Goal: Complete application form

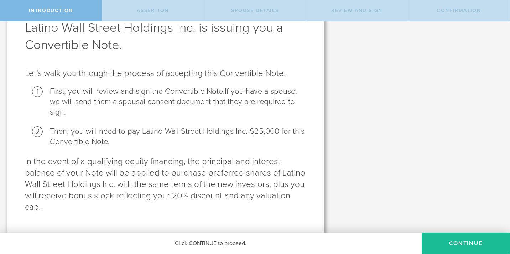
scroll to position [47, 0]
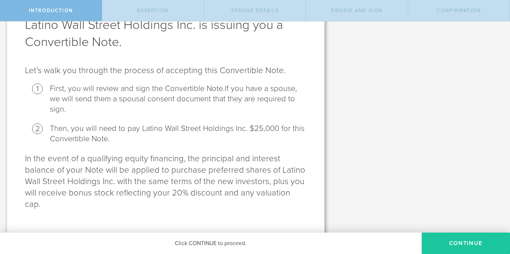
click at [460, 239] on button "Continue" at bounding box center [466, 242] width 88 height 21
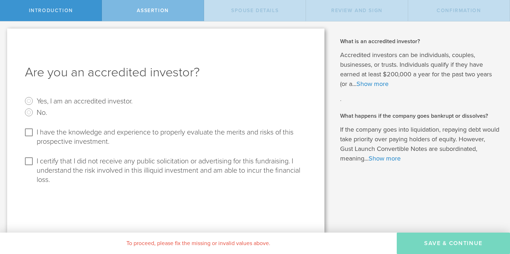
scroll to position [0, 0]
click at [379, 84] on link "Show more" at bounding box center [372, 84] width 32 height 8
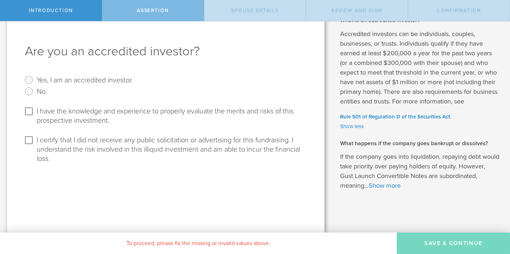
scroll to position [21, 0]
click at [401, 187] on link "Show more" at bounding box center [385, 185] width 32 height 8
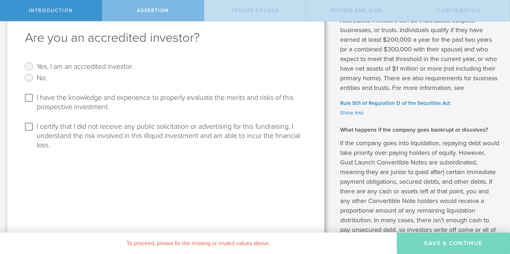
scroll to position [36, 0]
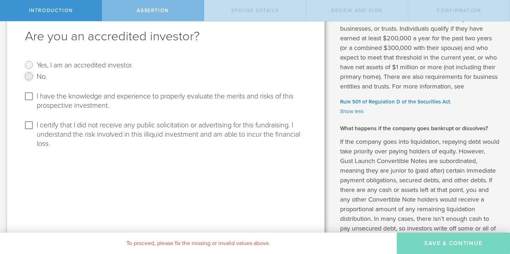
click at [27, 75] on input "No." at bounding box center [28, 76] width 11 height 11
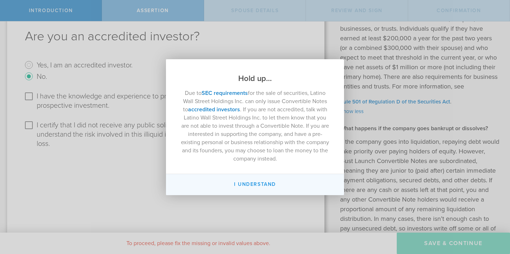
click at [247, 184] on button "I Understand" at bounding box center [255, 184] width 178 height 21
radio input "false"
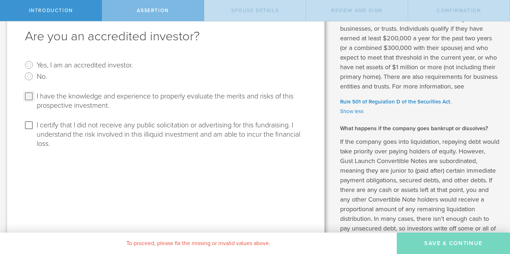
click at [29, 94] on input "I have the knowledge and experience to properly evaluate the merits and risks o…" at bounding box center [28, 95] width 11 height 11
checkbox input "true"
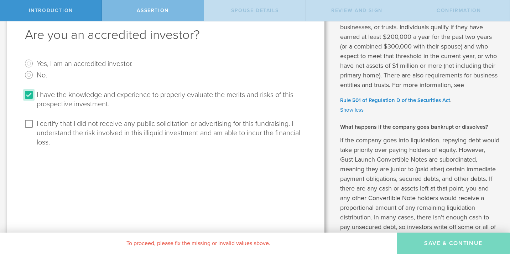
scroll to position [6, 0]
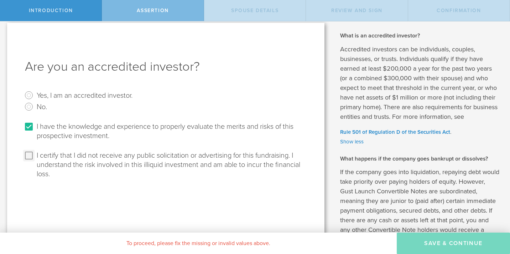
click at [29, 153] on input "I certify that I did not receive any public solicitation or advertising for thi…" at bounding box center [28, 155] width 11 height 11
checkbox input "true"
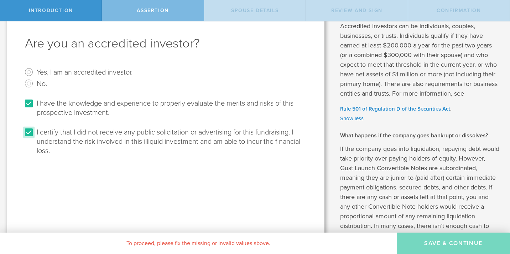
scroll to position [32, 0]
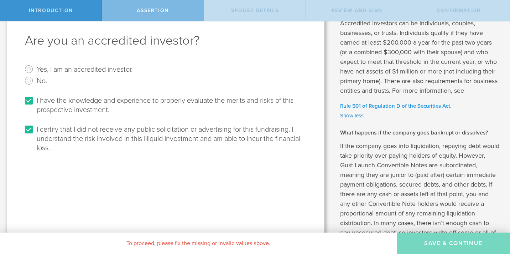
click at [377, 106] on link "Rule 501 of Regulation D of the Securities Act" at bounding box center [395, 106] width 110 height 6
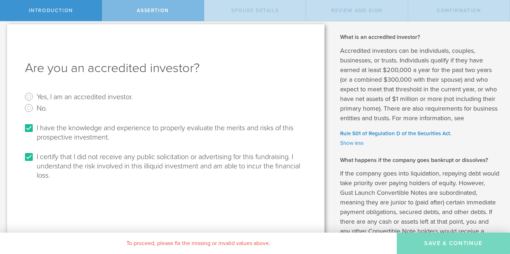
scroll to position [0, 0]
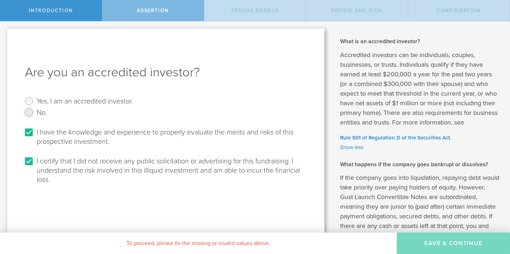
click at [28, 111] on input "No." at bounding box center [28, 111] width 11 height 11
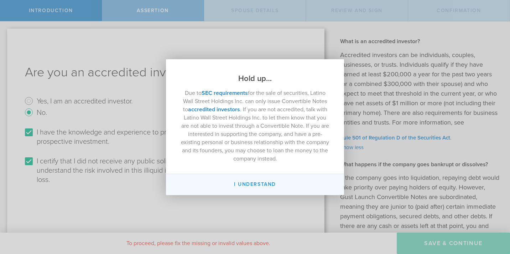
click at [252, 184] on button "I Understand" at bounding box center [255, 184] width 178 height 21
radio input "false"
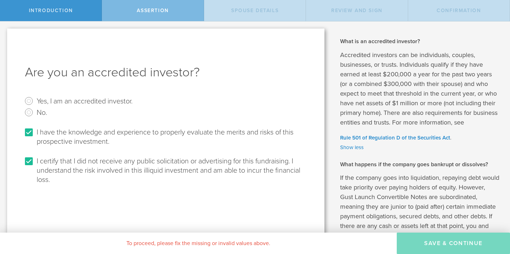
drag, startPoint x: 340, startPoint y: 56, endPoint x: 474, endPoint y: 124, distance: 150.0
click at [474, 124] on p "Accredited investors can be individuals, couples, businesses, or trusts. Indivi…" at bounding box center [419, 88] width 159 height 77
copy p "Accredited investors can be individuals, couples, businesses, or trusts. Indivi…"
click at [30, 101] on input "Yes, I am an accredited investor." at bounding box center [28, 100] width 11 height 11
radio input "true"
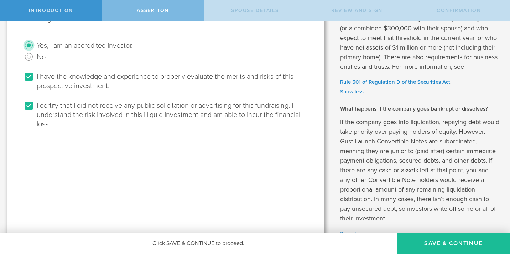
scroll to position [56, 0]
click at [30, 106] on input "I certify that I did not receive any public solicitation or advertising for thi…" at bounding box center [28, 104] width 11 height 11
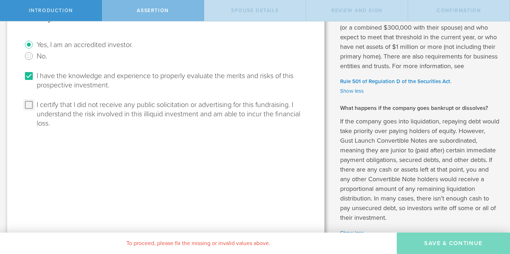
click at [27, 105] on input "I certify that I did not receive any public solicitation or advertising for thi…" at bounding box center [28, 104] width 11 height 11
checkbox input "true"
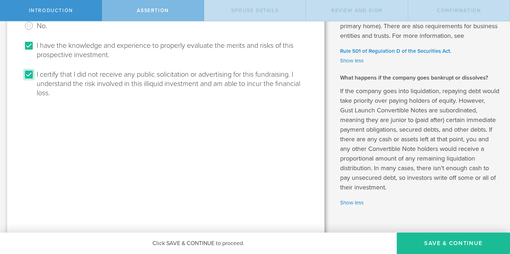
scroll to position [97, 0]
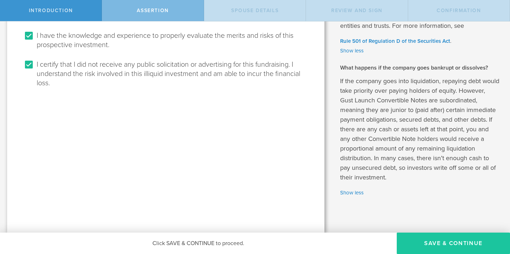
click at [435, 243] on button "Save & Continue" at bounding box center [453, 242] width 113 height 21
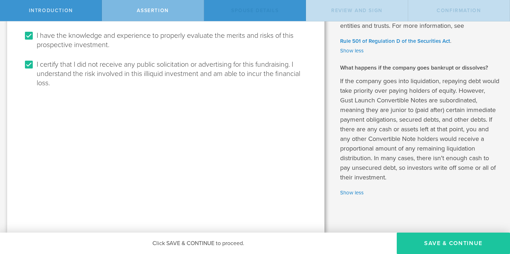
scroll to position [0, 0]
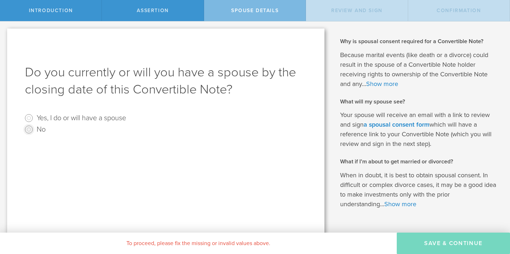
click at [28, 130] on input "No" at bounding box center [28, 129] width 11 height 11
radio input "true"
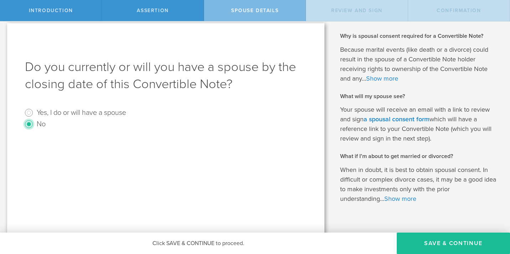
scroll to position [5, 0]
click at [380, 79] on link "Show more" at bounding box center [382, 79] width 32 height 8
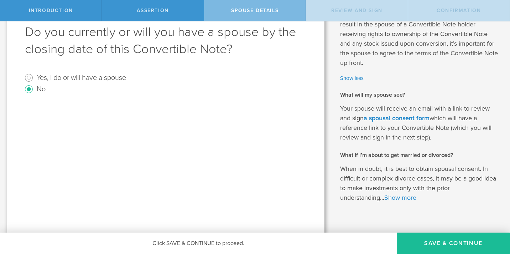
scroll to position [52, 0]
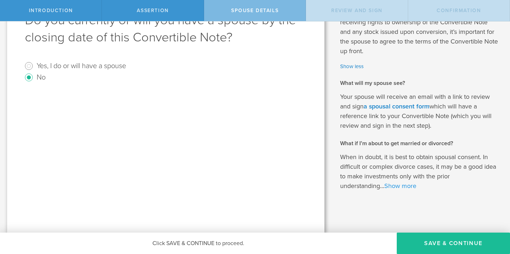
click at [405, 186] on link "Show more" at bounding box center [400, 186] width 32 height 8
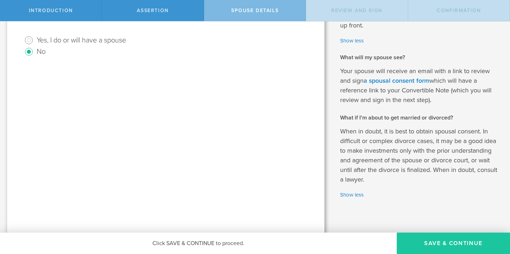
scroll to position [79, 0]
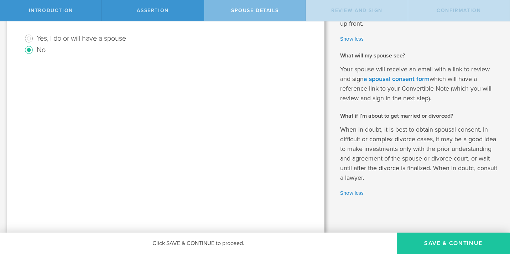
click at [436, 242] on button "Save & Continue" at bounding box center [453, 242] width 113 height 21
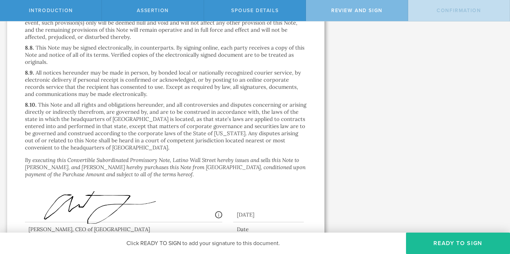
scroll to position [2067, 0]
click at [56, 222] on div at bounding box center [123, 236] width 197 height 28
click at [48, 222] on div at bounding box center [123, 236] width 197 height 28
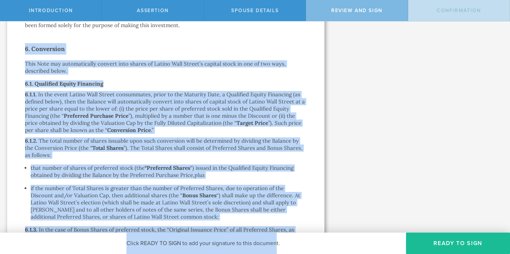
scroll to position [976, 0]
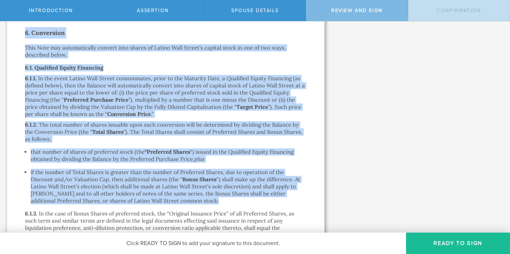
drag, startPoint x: 25, startPoint y: 70, endPoint x: 245, endPoint y: 178, distance: 245.6
click at [245, 178] on div "Convertible Subordinated Promissory Note THIS INSTRUMENT AND ANY SECURITIES ISS…" at bounding box center [165, 216] width 317 height 2327
copy div "8. Loremipsum Dolo Sita con adipiscingeli seddoei temp incidi ut Labore Etdo Ma…"
click at [149, 168] on p "if the number of Total Shares is greater than the number of Preferred Shares, d…" at bounding box center [169, 186] width 276 height 36
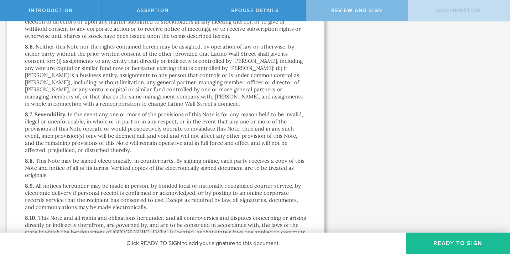
scroll to position [1954, 0]
